Goal: Communication & Community: Answer question/provide support

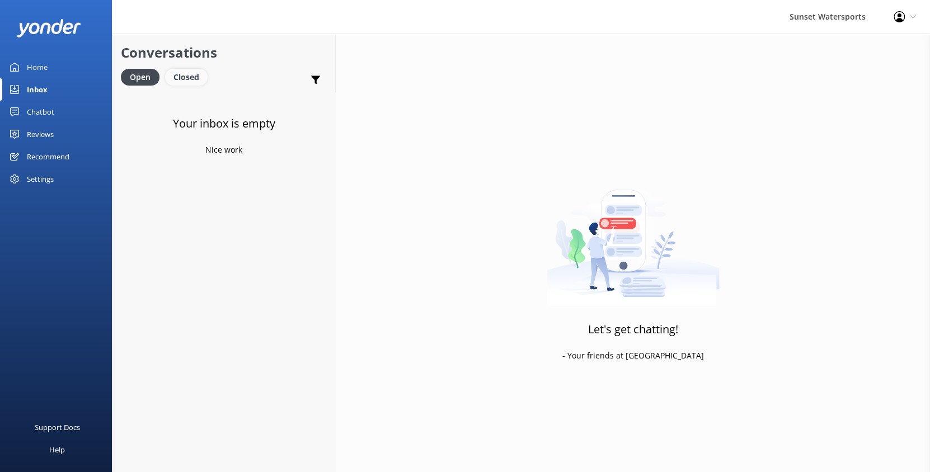
click at [180, 73] on div "Closed" at bounding box center [186, 77] width 43 height 17
click at [125, 74] on div "Open" at bounding box center [139, 77] width 37 height 17
click at [253, 110] on h4 "Website Visitor" at bounding box center [224, 107] width 159 height 12
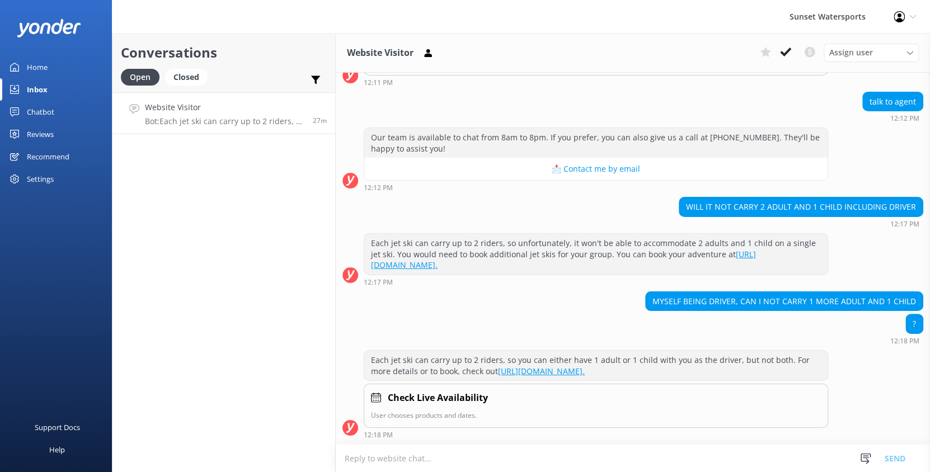
scroll to position [7054, 0]
click at [385, 455] on textarea at bounding box center [633, 458] width 594 height 27
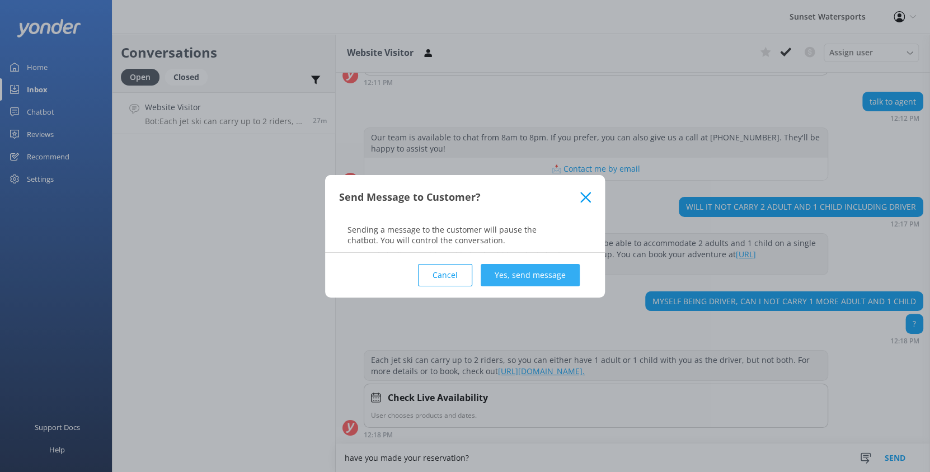
type textarea "have you made your reservation?"
click at [549, 283] on button "Yes, send message" at bounding box center [530, 275] width 99 height 22
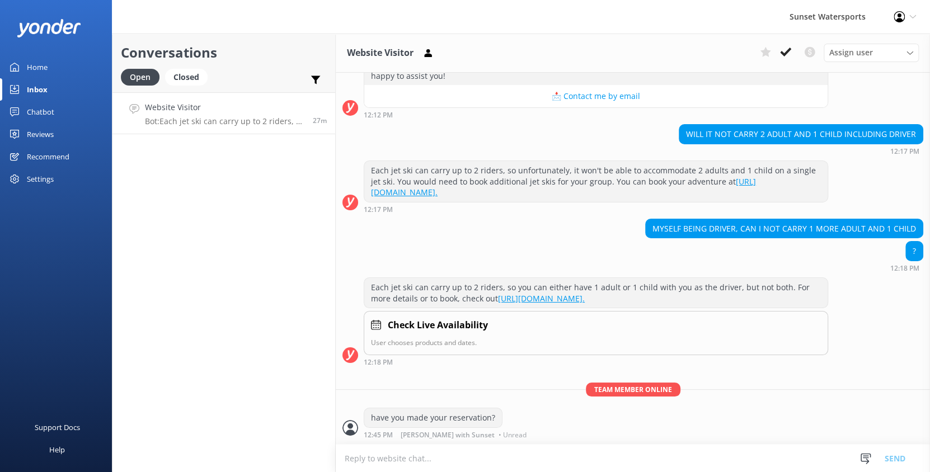
scroll to position [7126, 0]
click at [387, 460] on textarea at bounding box center [633, 458] width 594 height 27
type textarea "Y"
type textarea "A"
click at [295, 279] on div "Conversations Open Closed Important Converted Assigned to me Unassigned SMS Web…" at bounding box center [224, 253] width 224 height 439
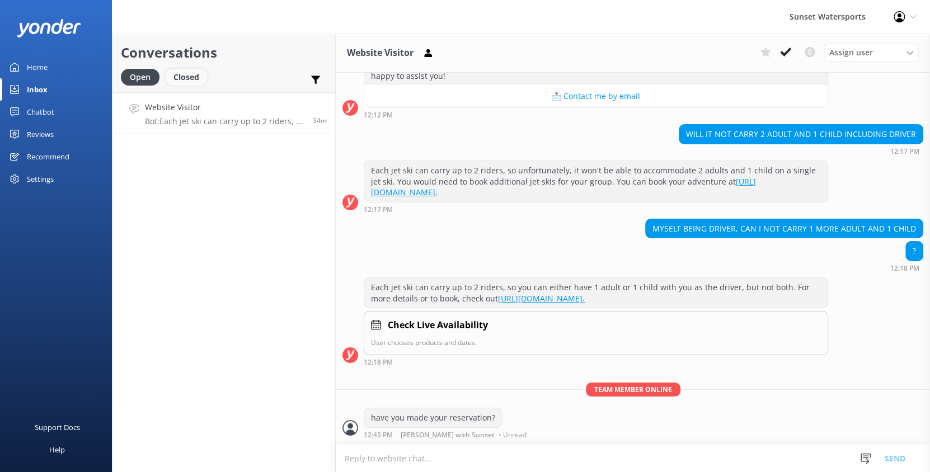
click at [177, 71] on div "Closed" at bounding box center [186, 77] width 43 height 17
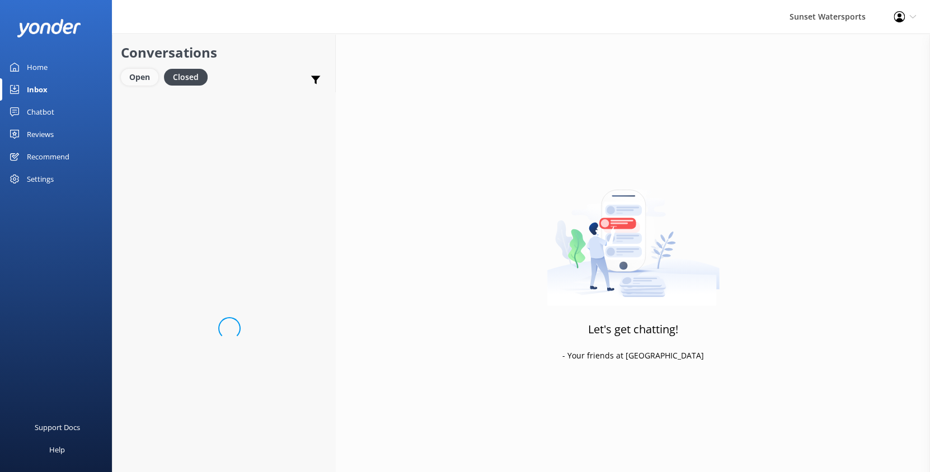
click at [140, 72] on div "Open" at bounding box center [139, 77] width 37 height 17
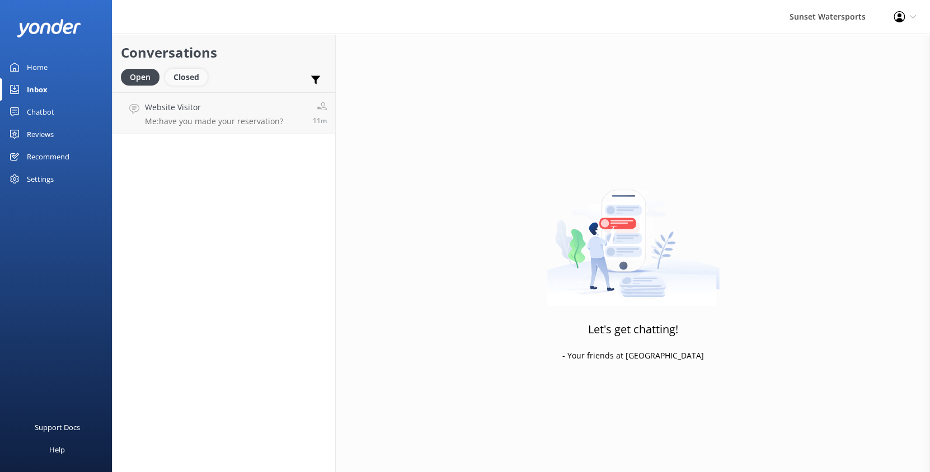
click at [197, 72] on div "Closed" at bounding box center [186, 77] width 43 height 17
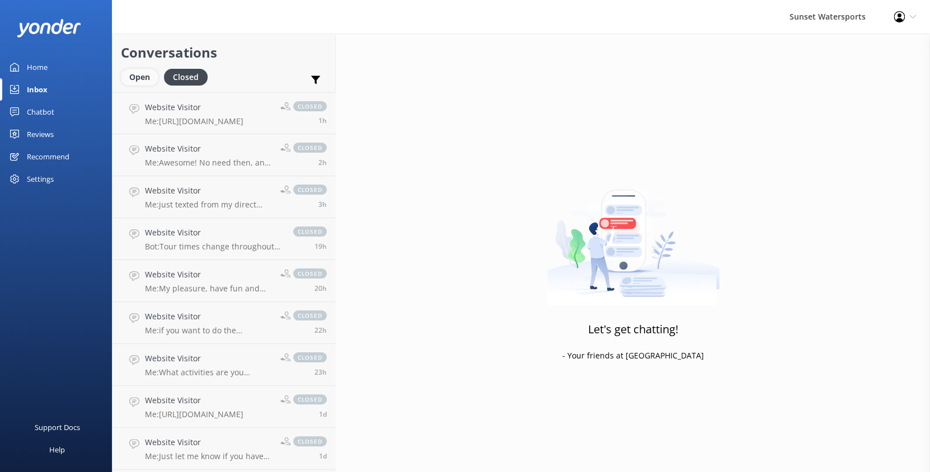
click at [134, 73] on div "Open" at bounding box center [139, 77] width 37 height 17
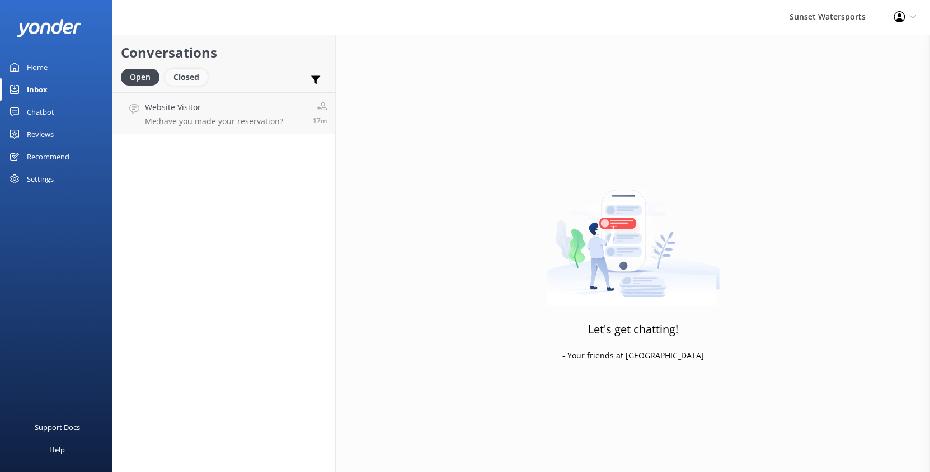
click at [198, 79] on div "Closed" at bounding box center [186, 77] width 43 height 17
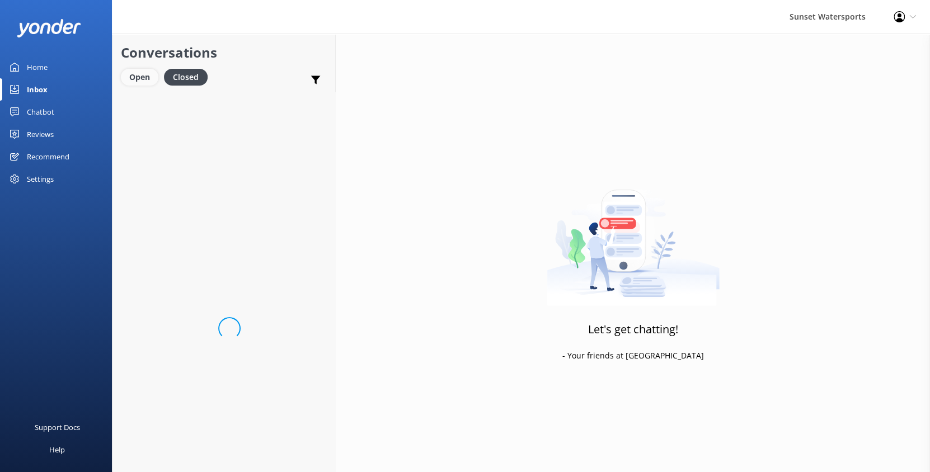
click at [125, 79] on div "Open" at bounding box center [139, 77] width 37 height 17
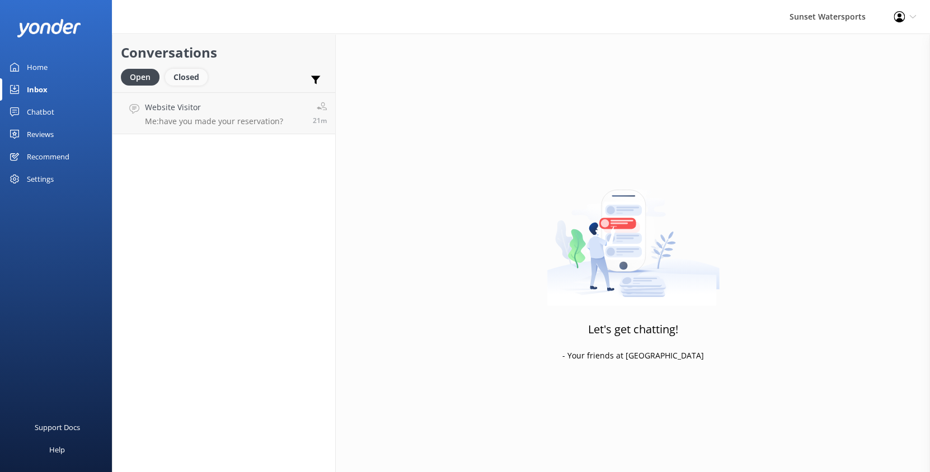
click at [192, 75] on div "Closed" at bounding box center [186, 77] width 43 height 17
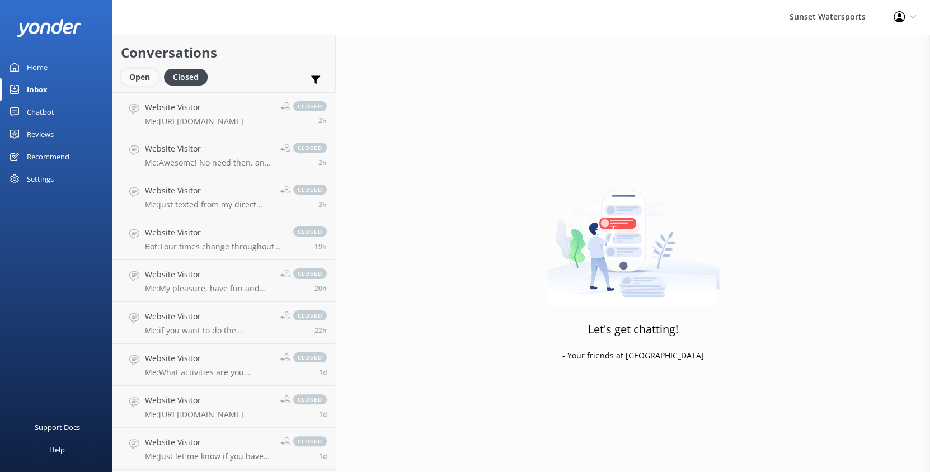
click at [142, 73] on div "Open" at bounding box center [139, 77] width 37 height 17
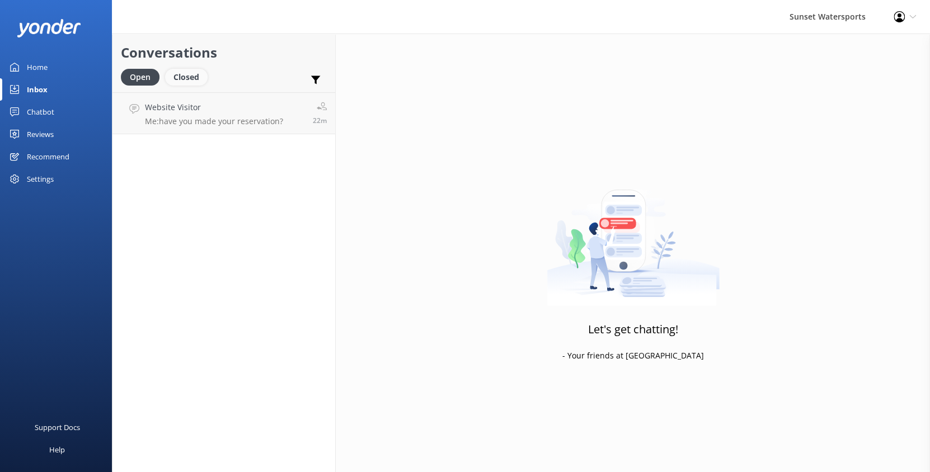
click at [188, 75] on div "Closed" at bounding box center [186, 77] width 43 height 17
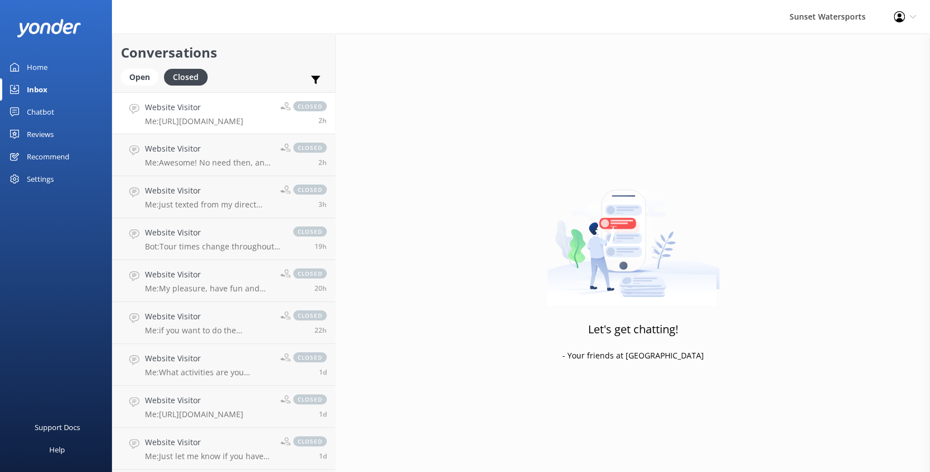
click at [188, 112] on h4 "Website Visitor" at bounding box center [194, 107] width 98 height 12
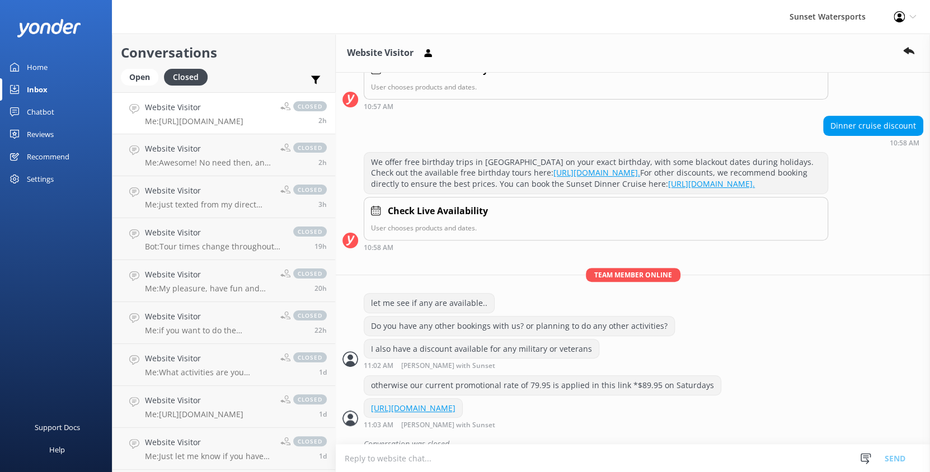
scroll to position [233, 0]
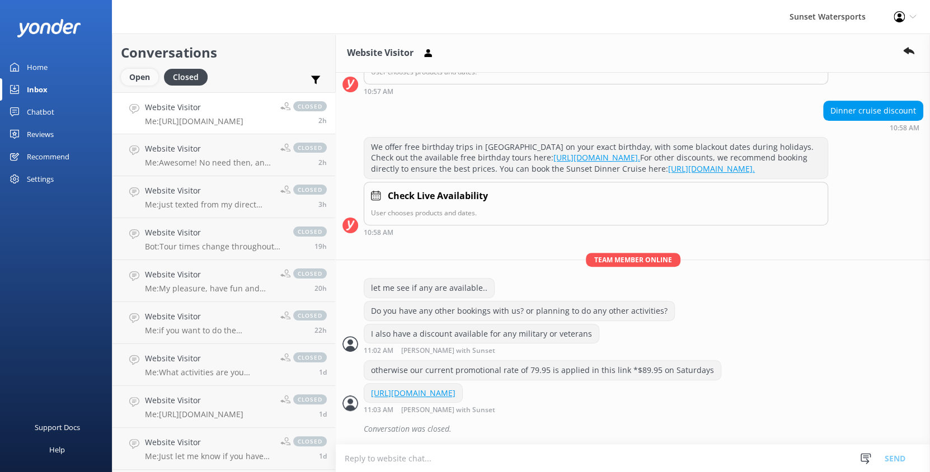
click at [144, 79] on div "Open" at bounding box center [139, 77] width 37 height 17
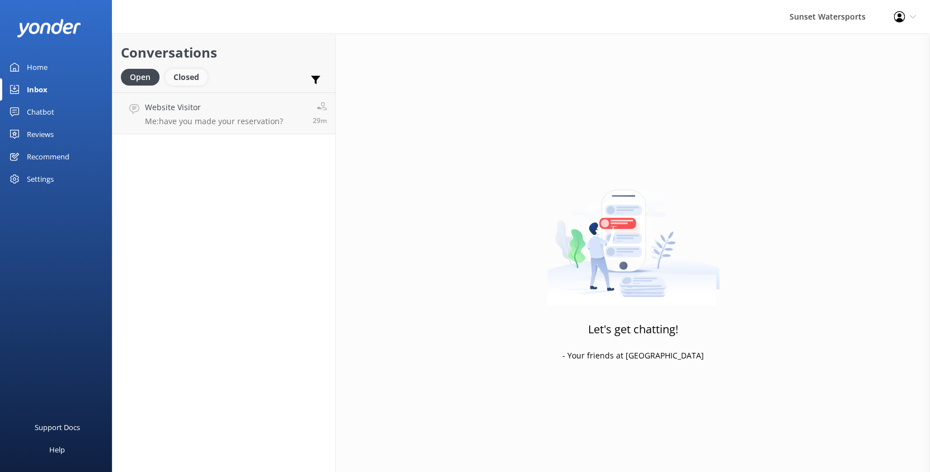
click at [191, 81] on div "Closed" at bounding box center [186, 77] width 43 height 17
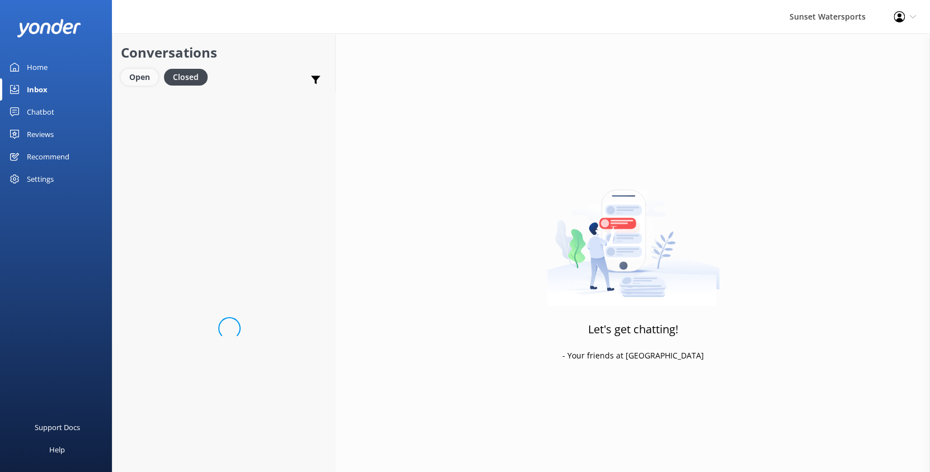
click at [154, 78] on div "Open" at bounding box center [139, 77] width 37 height 17
